Goal: Complete application form: Complete application form

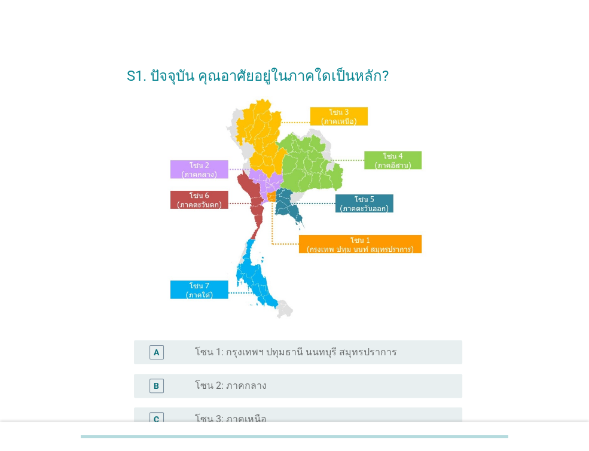
click at [216, 362] on div "A radio_button_unchecked โซน 1: กรุงเทพฯ ปทุมธานี นนทบุรี สมุทรปราการ" at bounding box center [298, 352] width 328 height 24
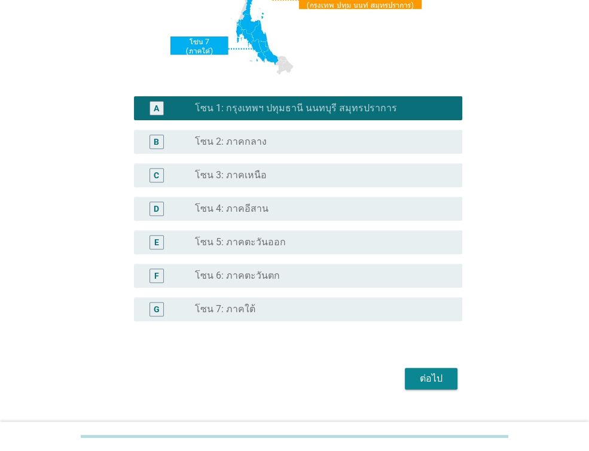
scroll to position [268, 0]
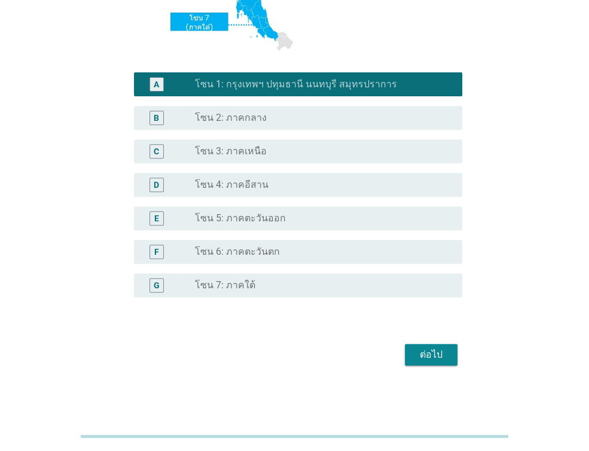
click at [437, 357] on div "ต่อไป" at bounding box center [430, 354] width 33 height 14
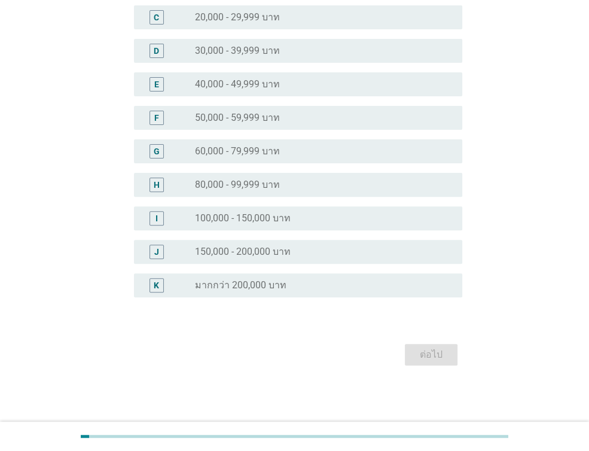
scroll to position [0, 0]
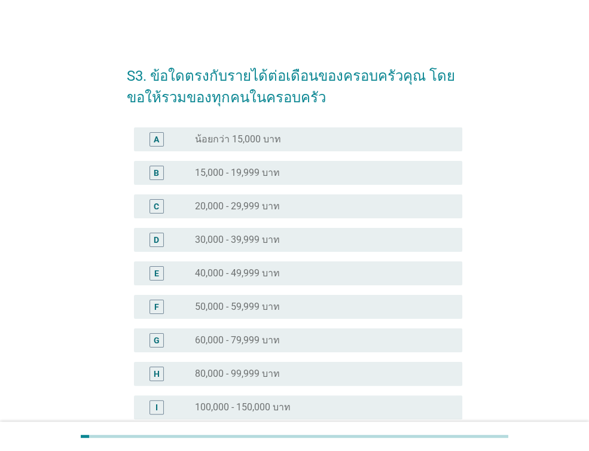
click at [274, 275] on label "40,000 - 49,999 บาท" at bounding box center [237, 273] width 85 height 12
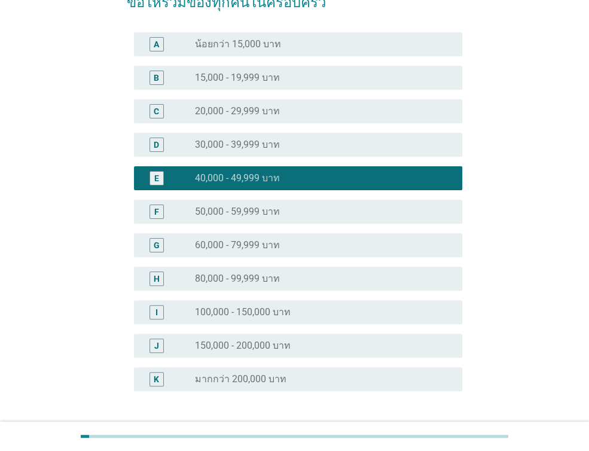
scroll to position [189, 0]
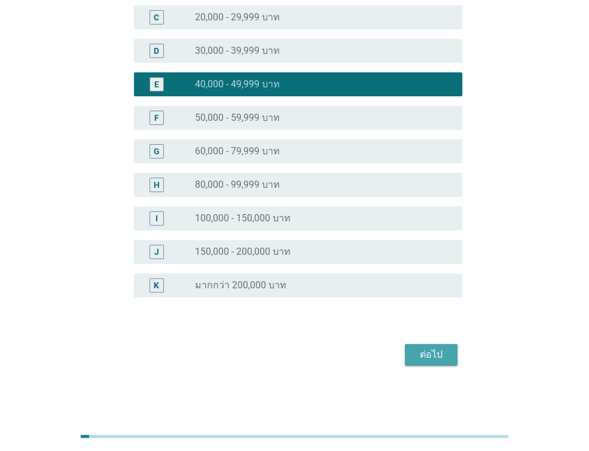
click at [434, 352] on div "ต่อไป" at bounding box center [430, 354] width 33 height 14
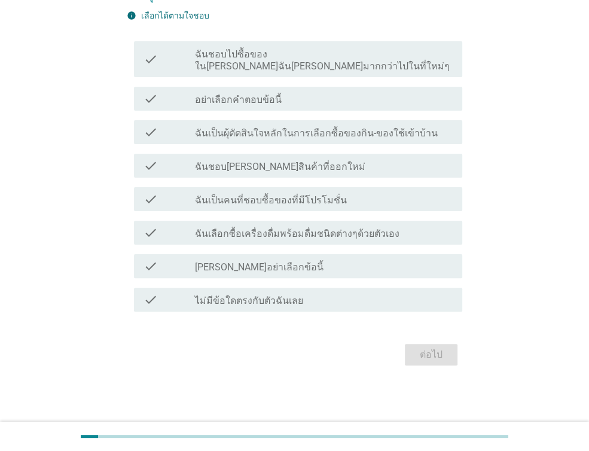
scroll to position [0, 0]
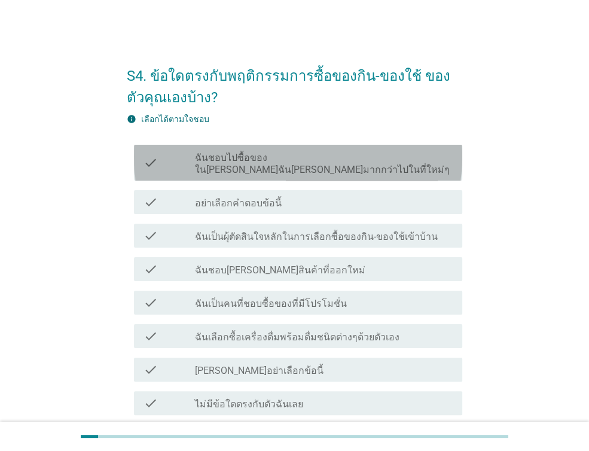
click at [375, 153] on label "ฉันชอบไปซื้อของใน[PERSON_NAME]ฉัน[PERSON_NAME]มากกว่าไปในที่ใหม่ๆ" at bounding box center [324, 164] width 258 height 24
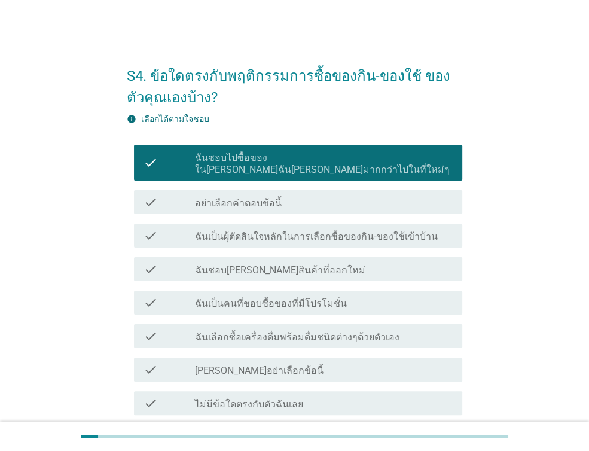
click at [383, 231] on label "ฉันเป็นผุ้ตัดสินใจหลักในการเลือกซื้อของกิน-ของใช้เข้าบ้าน" at bounding box center [316, 237] width 243 height 12
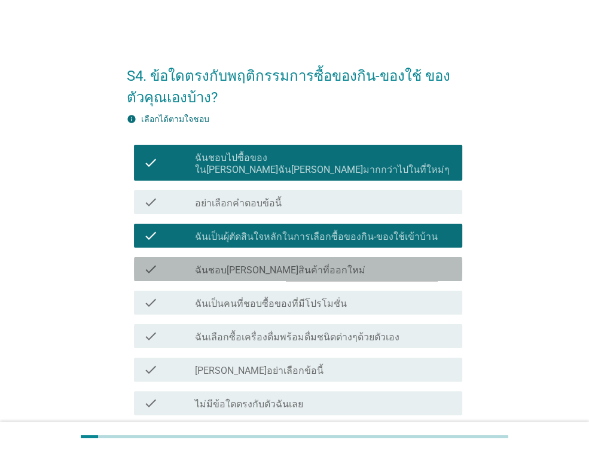
click at [373, 262] on div "check_box_outline_blank ฉันชอบ[PERSON_NAME]สินค้าที่ออกใหม่" at bounding box center [324, 269] width 258 height 14
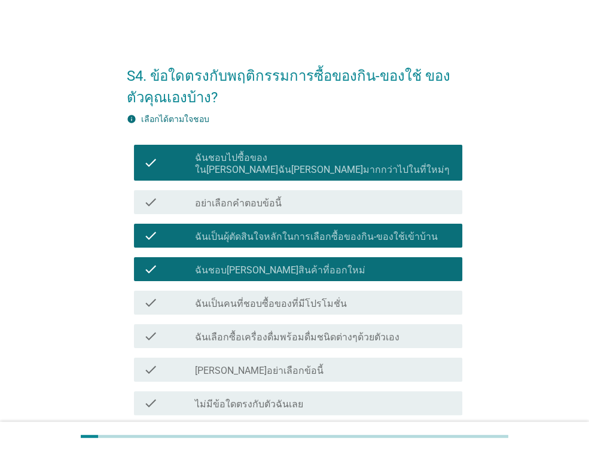
click at [370, 295] on div "check_box_outline_blank ฉันเป็นคนที่ชอบซื้อของที่มีโปรโมชั่น" at bounding box center [324, 302] width 258 height 14
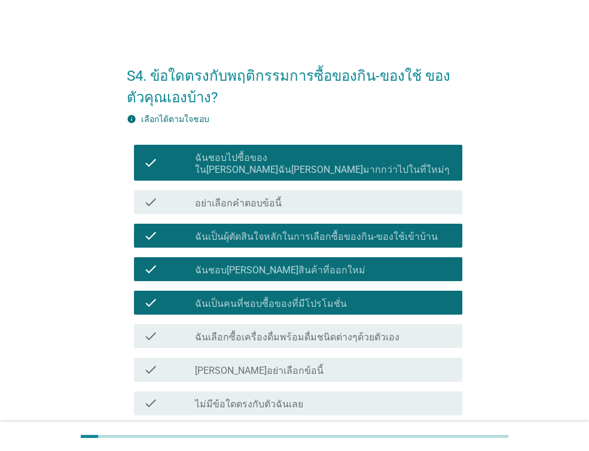
click at [376, 331] on label "ฉันเลือกซื้อเครื่องดื่มพร้อมดื่มชนิดต่างๆด้วยตัวเอง" at bounding box center [297, 337] width 204 height 12
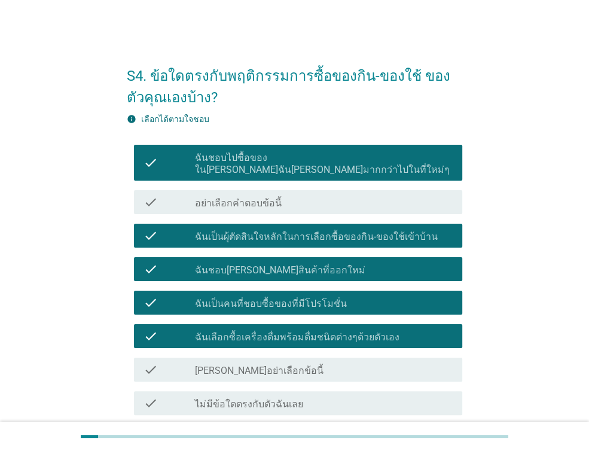
scroll to position [91, 0]
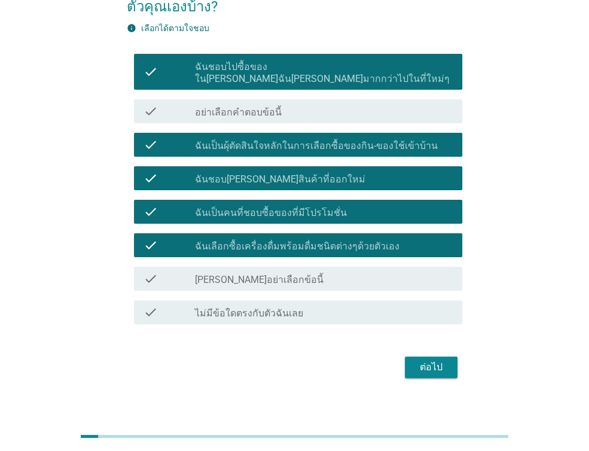
click at [439, 361] on div "ต่อไป" at bounding box center [430, 367] width 33 height 14
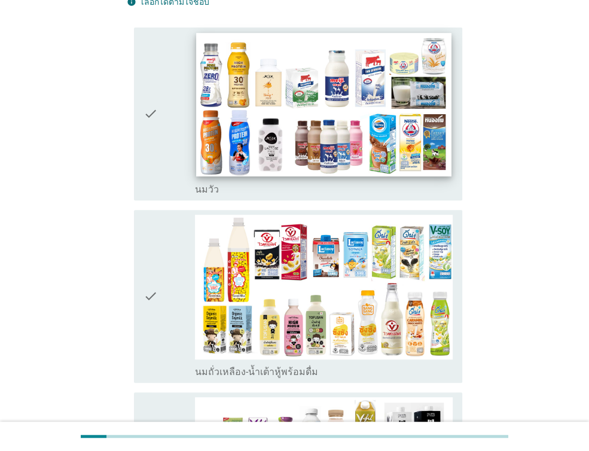
scroll to position [200, 0]
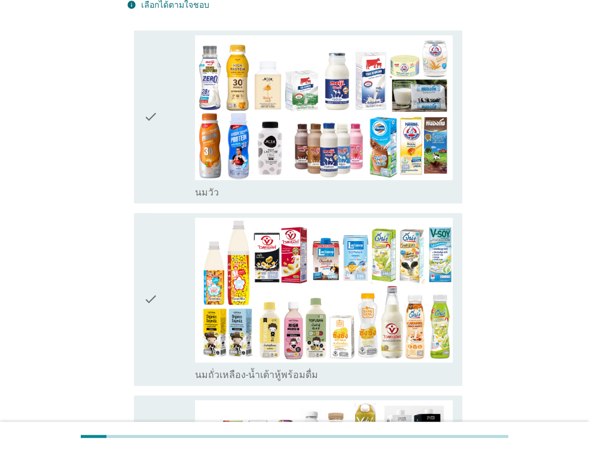
click at [141, 92] on div "check check_box_outline_blank [PERSON_NAME]" at bounding box center [298, 116] width 328 height 173
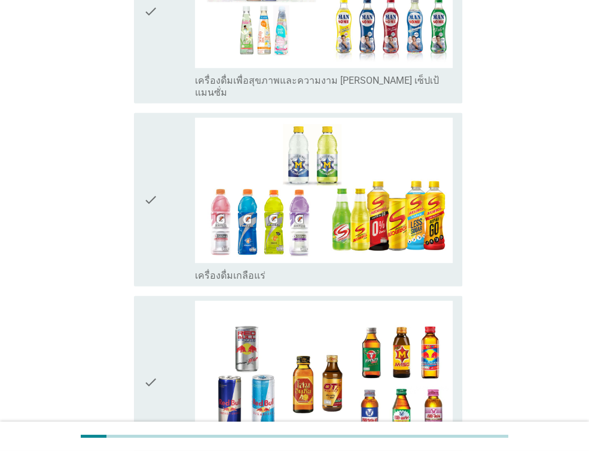
scroll to position [2469, 0]
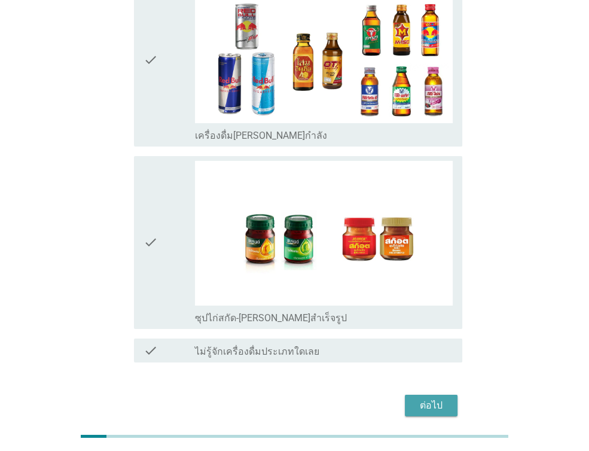
click at [435, 398] on div "ต่อไป" at bounding box center [430, 405] width 33 height 14
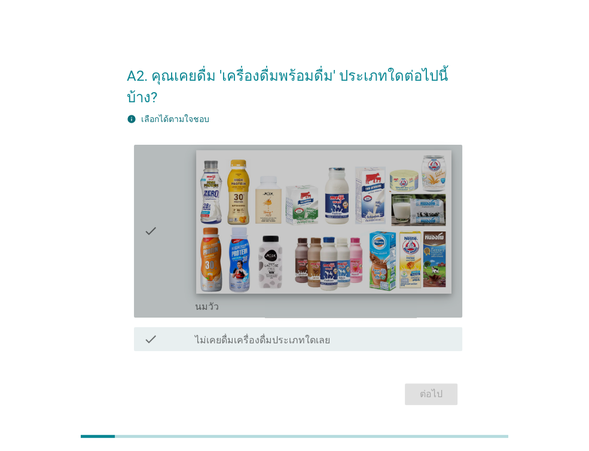
click at [404, 198] on img at bounding box center [323, 221] width 255 height 143
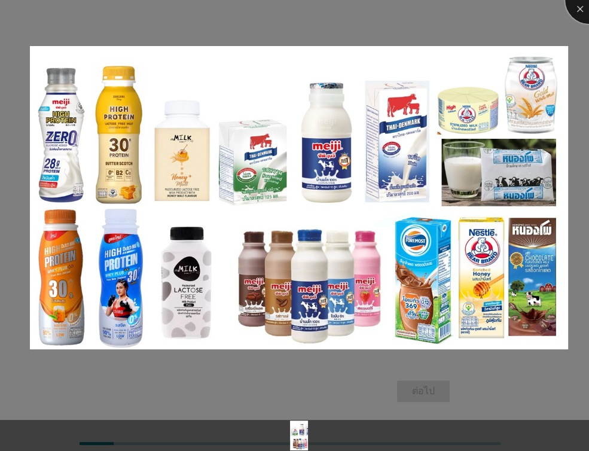
drag, startPoint x: 577, startPoint y: 11, endPoint x: 571, endPoint y: 14, distance: 7.0
click at [577, 10] on div at bounding box center [589, 0] width 48 height 48
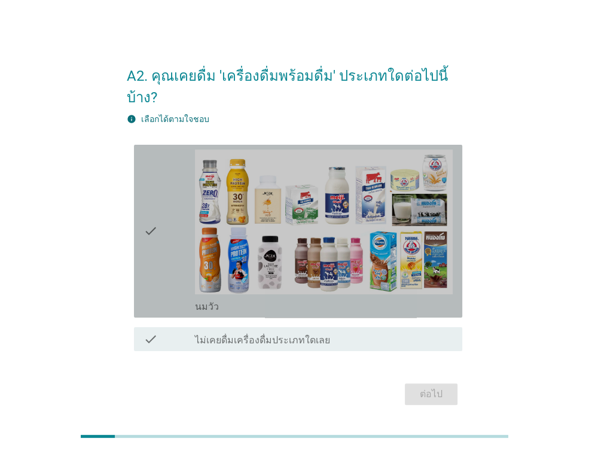
click at [148, 221] on icon "check" at bounding box center [150, 230] width 14 height 163
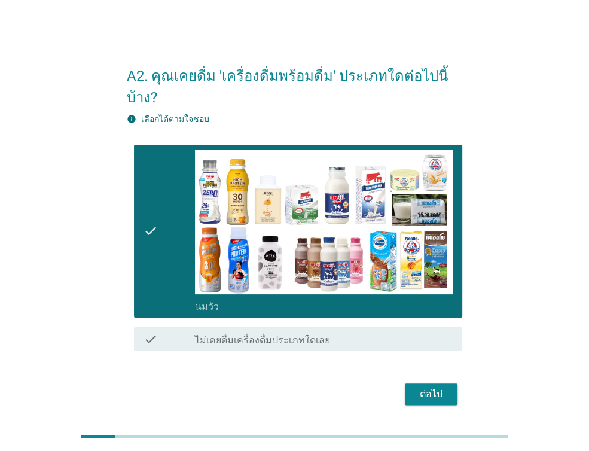
click at [423, 387] on div "ต่อไป" at bounding box center [430, 394] width 33 height 14
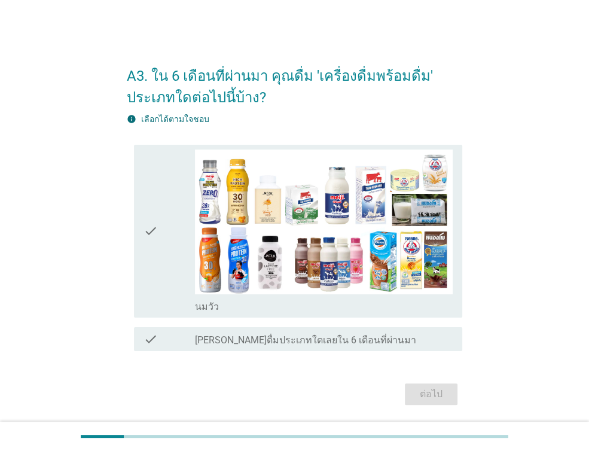
scroll to position [38, 0]
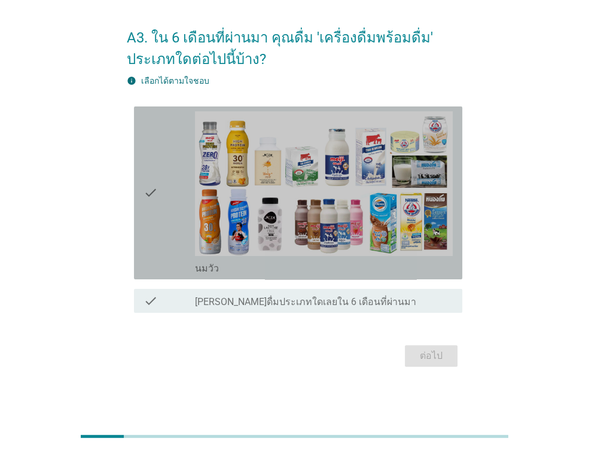
click at [176, 206] on div "check" at bounding box center [168, 192] width 51 height 163
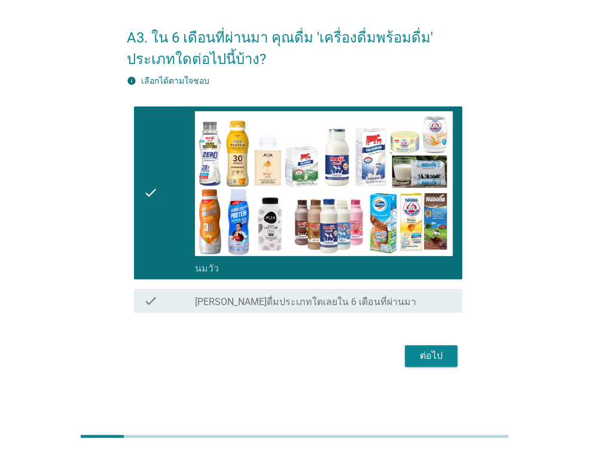
click at [436, 351] on div "ต่อไป" at bounding box center [430, 355] width 33 height 14
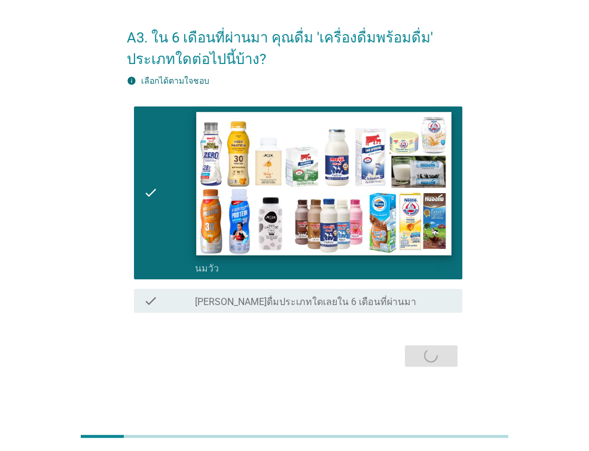
scroll to position [0, 0]
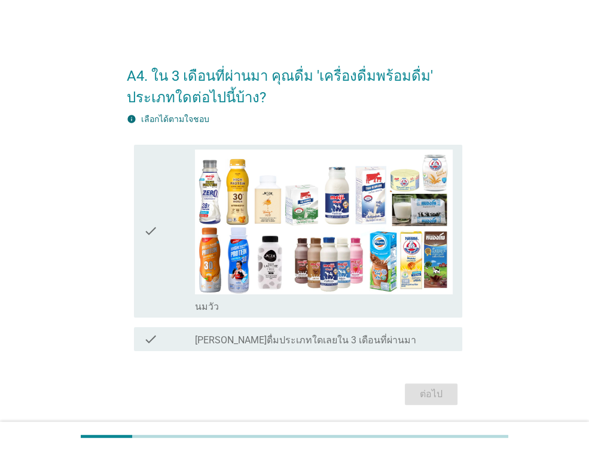
click at [151, 238] on icon "check" at bounding box center [150, 230] width 14 height 163
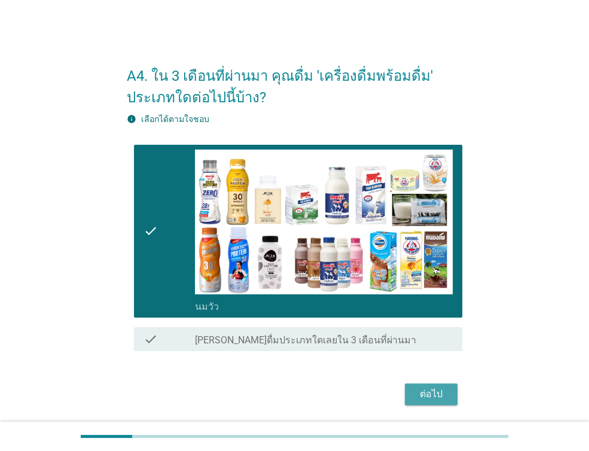
click at [415, 393] on div "ต่อไป" at bounding box center [430, 394] width 33 height 14
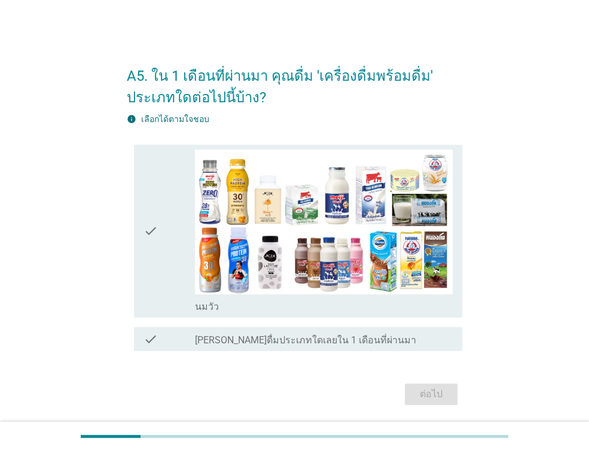
click at [172, 255] on div "check" at bounding box center [168, 230] width 51 height 163
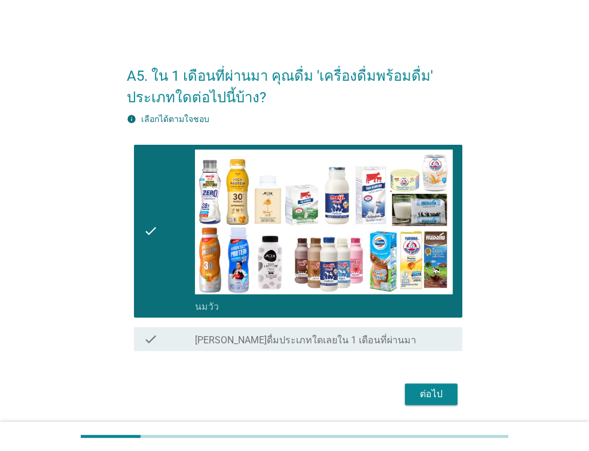
click at [415, 393] on div "ต่อไป" at bounding box center [430, 394] width 33 height 14
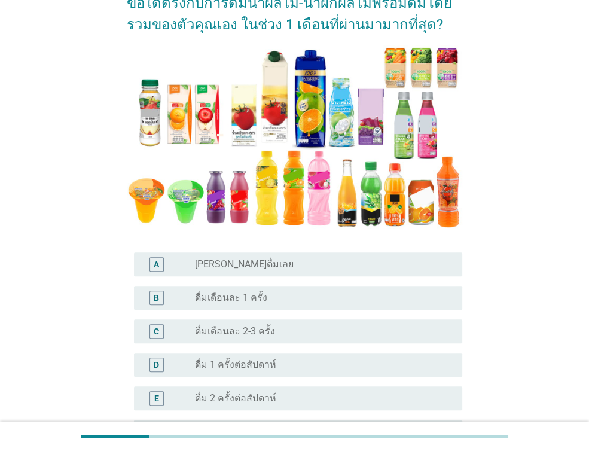
scroll to position [139, 0]
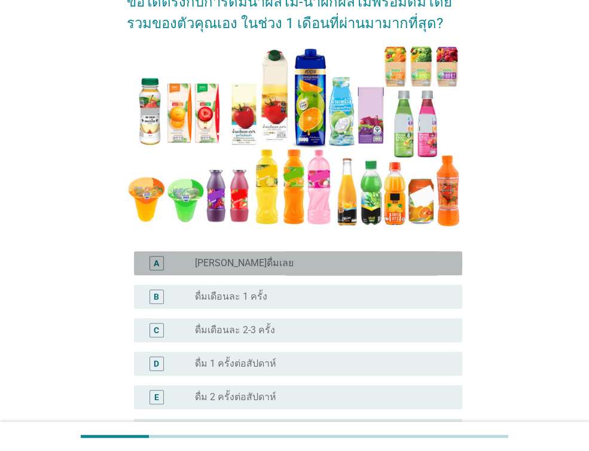
click at [275, 257] on div "radio_button_unchecked [PERSON_NAME]ดื่มเลย" at bounding box center [319, 263] width 248 height 12
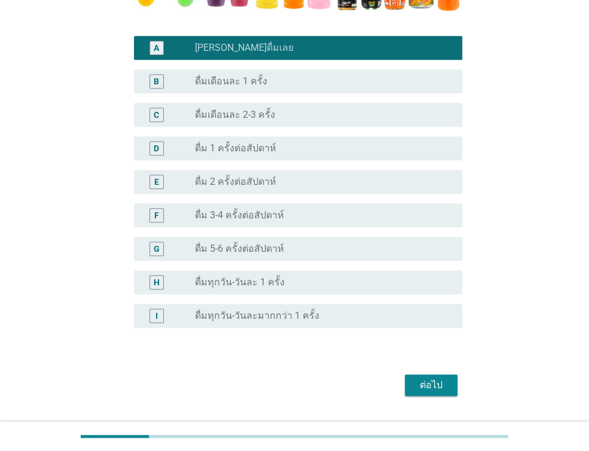
scroll to position [384, 0]
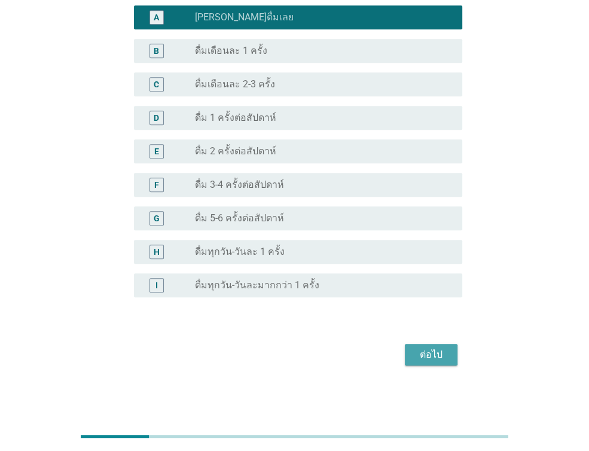
click at [433, 351] on div "ต่อไป" at bounding box center [430, 354] width 33 height 14
